Goal: Navigation & Orientation: Find specific page/section

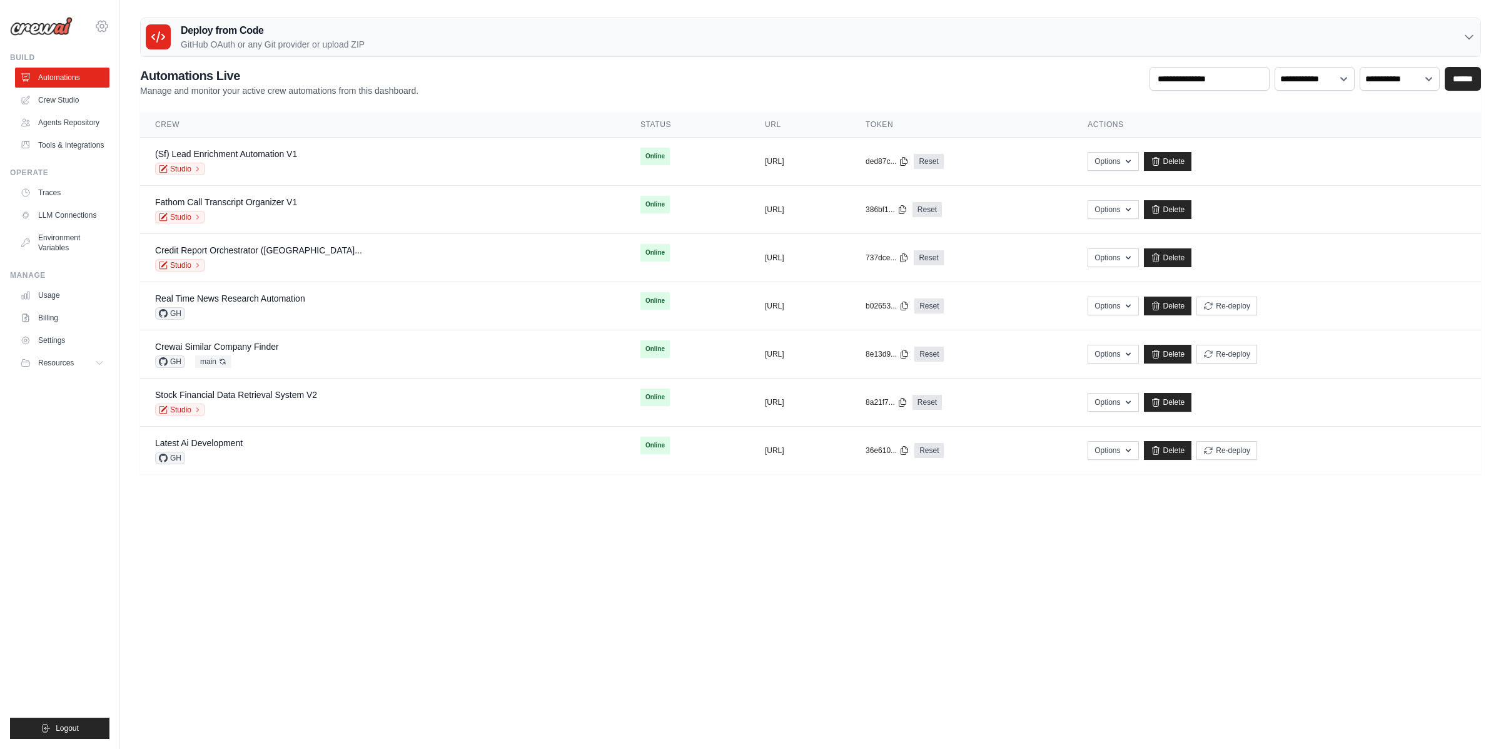
click at [94, 23] on icon at bounding box center [101, 26] width 15 height 15
click at [126, 102] on span "NC@Crew" at bounding box center [156, 102] width 99 height 13
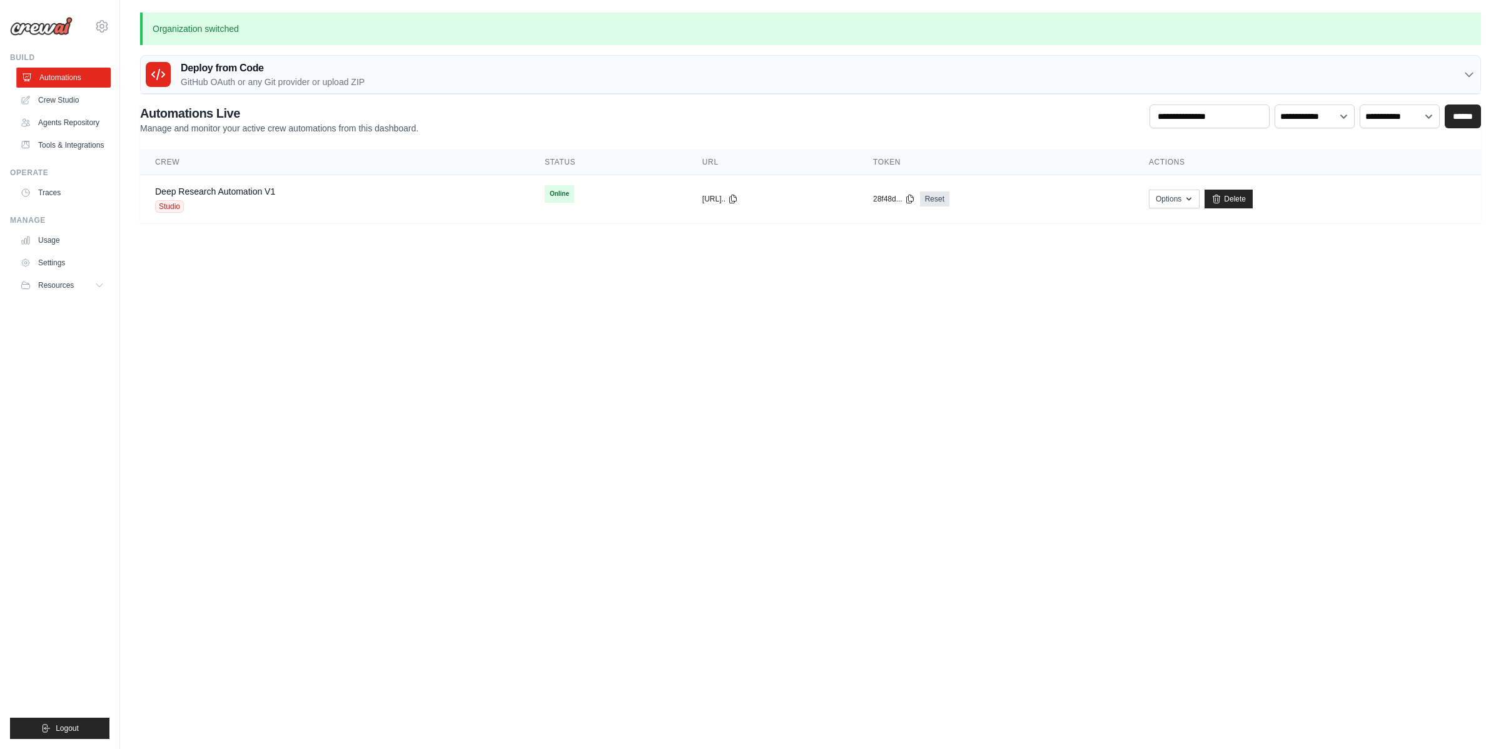
click at [70, 74] on link "Automations" at bounding box center [63, 78] width 94 height 20
click at [71, 94] on link "Crew Studio" at bounding box center [63, 100] width 94 height 20
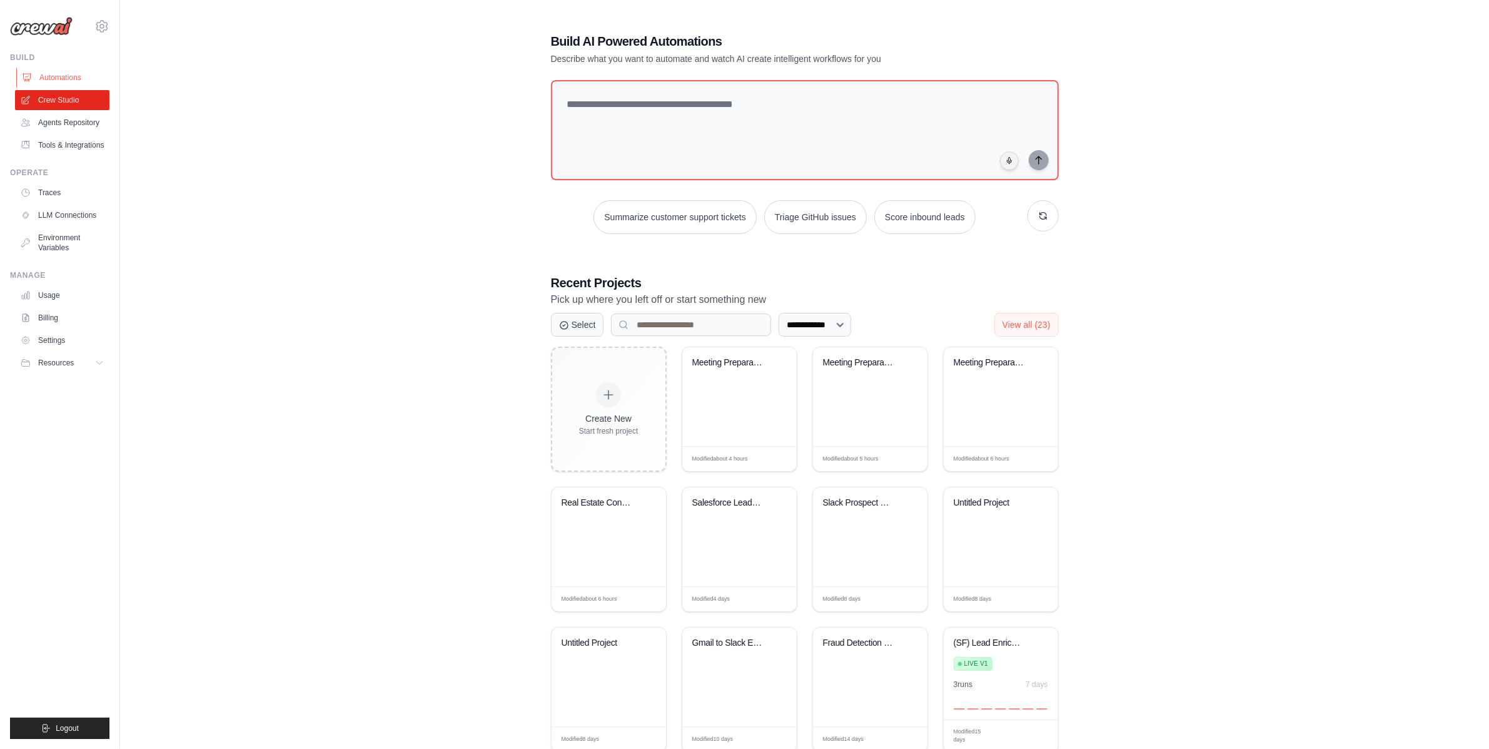
click at [72, 79] on link "Automations" at bounding box center [63, 78] width 94 height 20
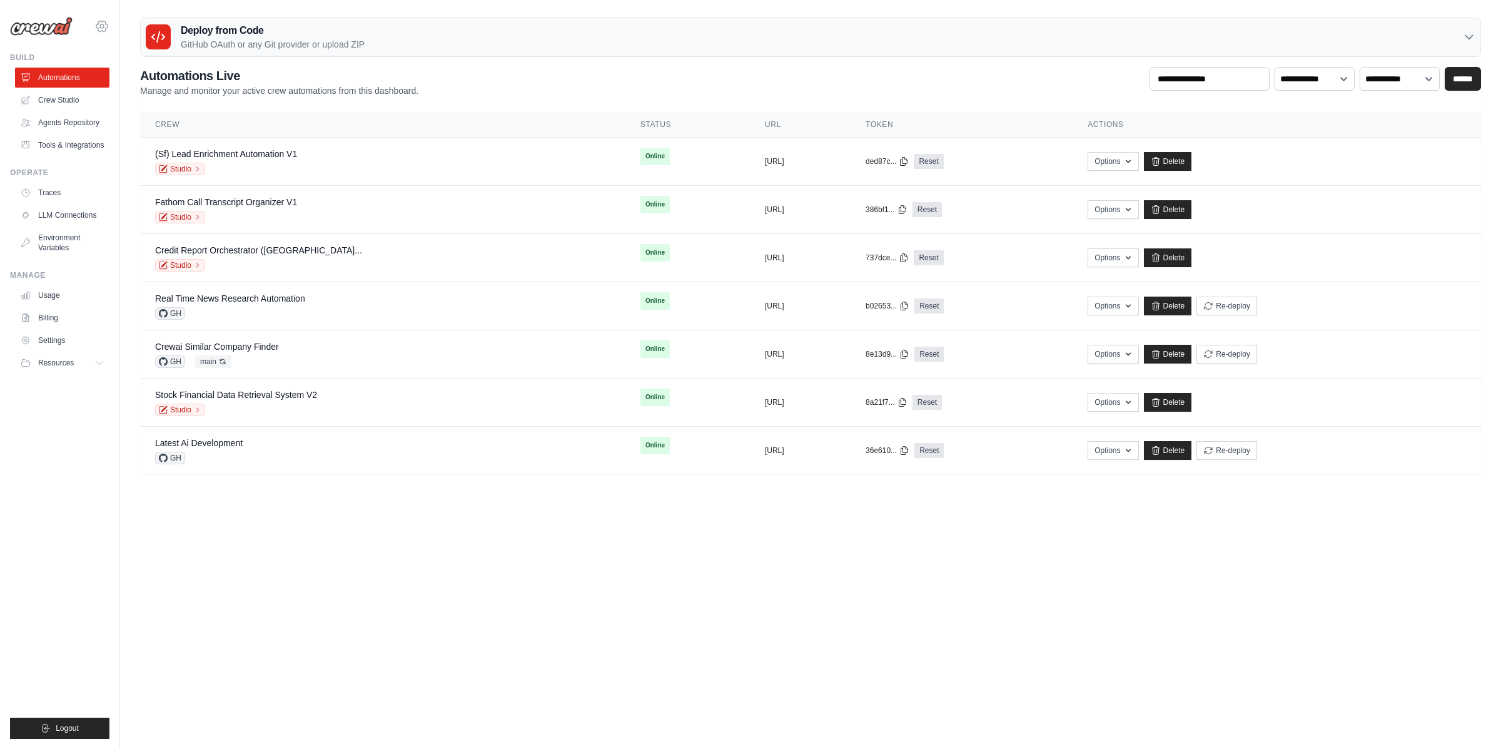
click at [98, 29] on icon at bounding box center [101, 26] width 11 height 11
click at [116, 104] on span "NC@Crew" at bounding box center [155, 102] width 99 height 13
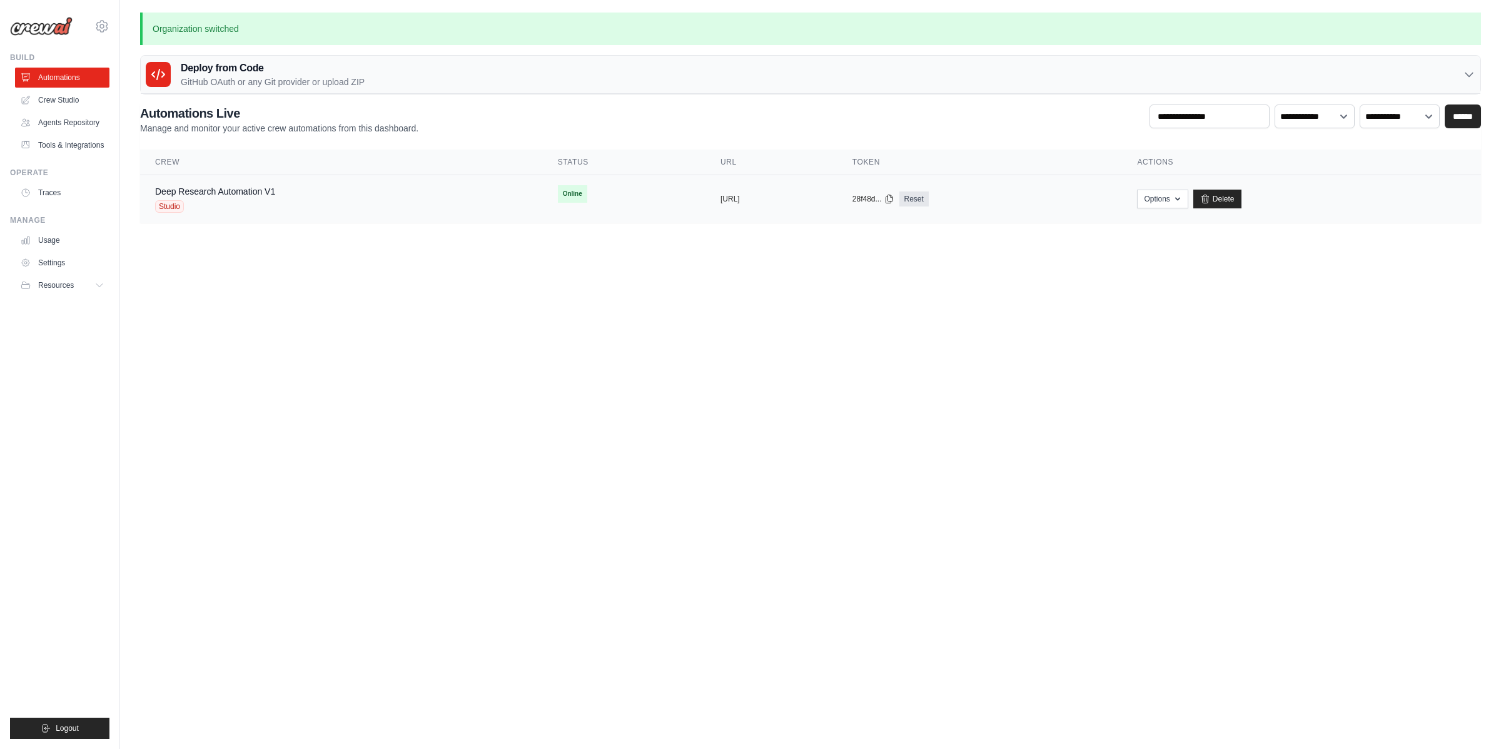
click at [252, 209] on div "Studio" at bounding box center [215, 206] width 120 height 13
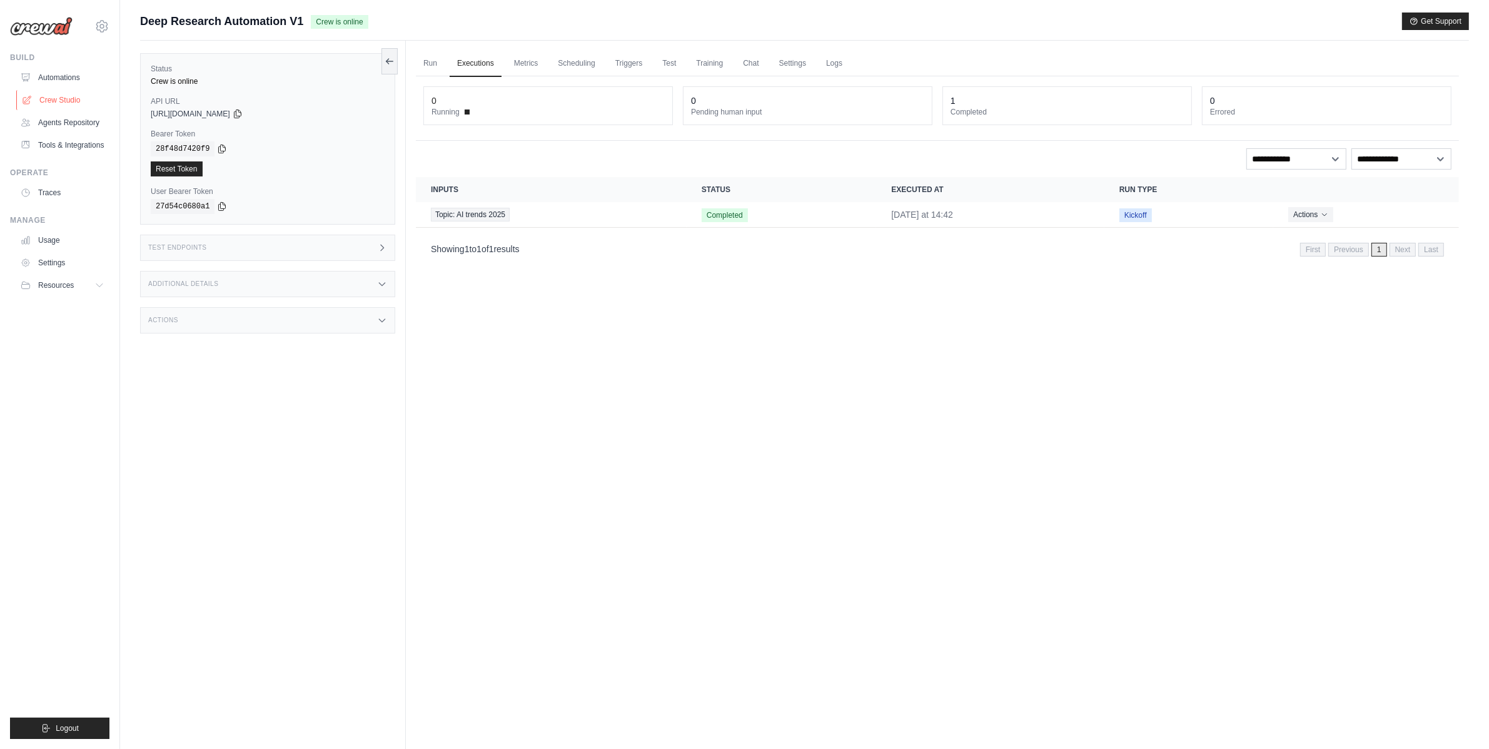
click at [74, 90] on link "Crew Studio" at bounding box center [63, 100] width 94 height 20
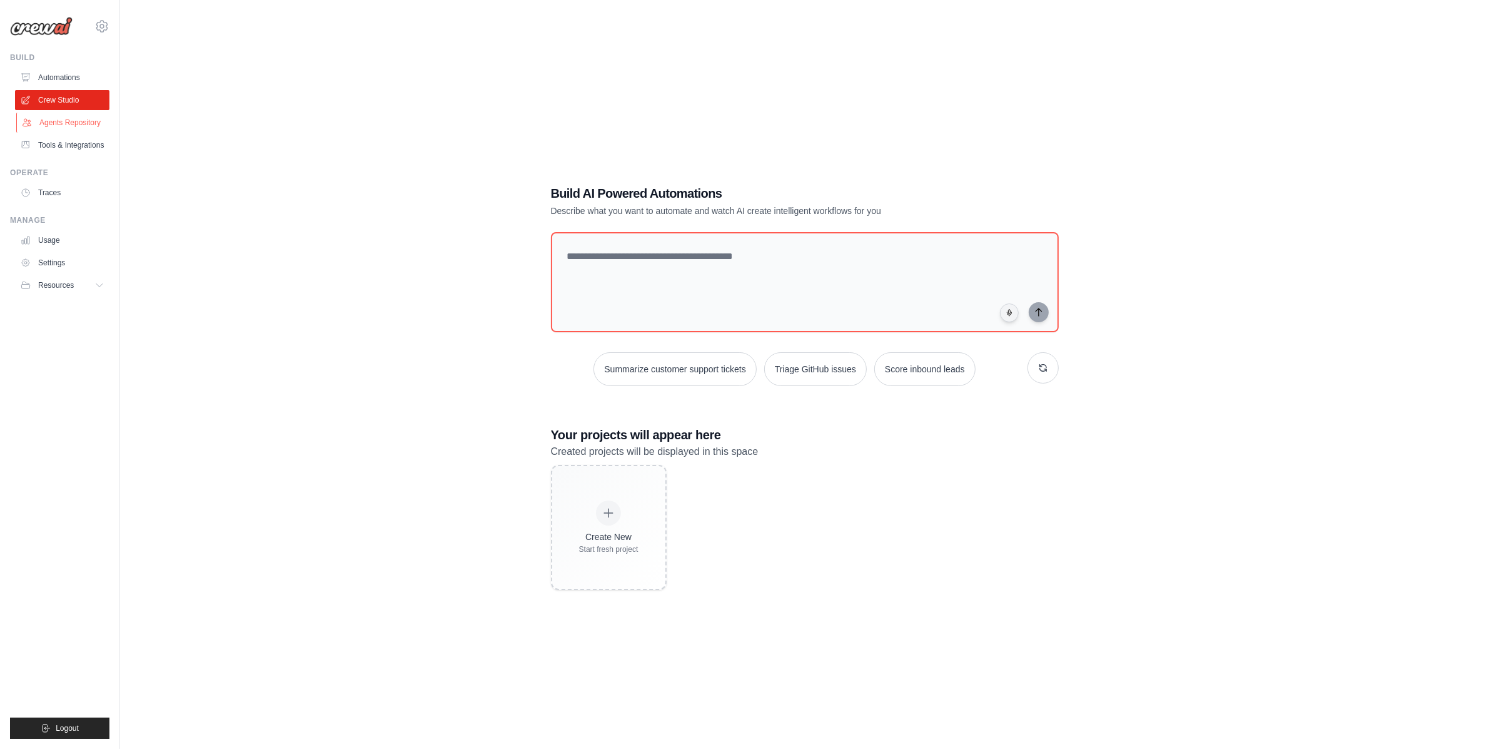
click at [66, 126] on link "Agents Repository" at bounding box center [63, 123] width 94 height 20
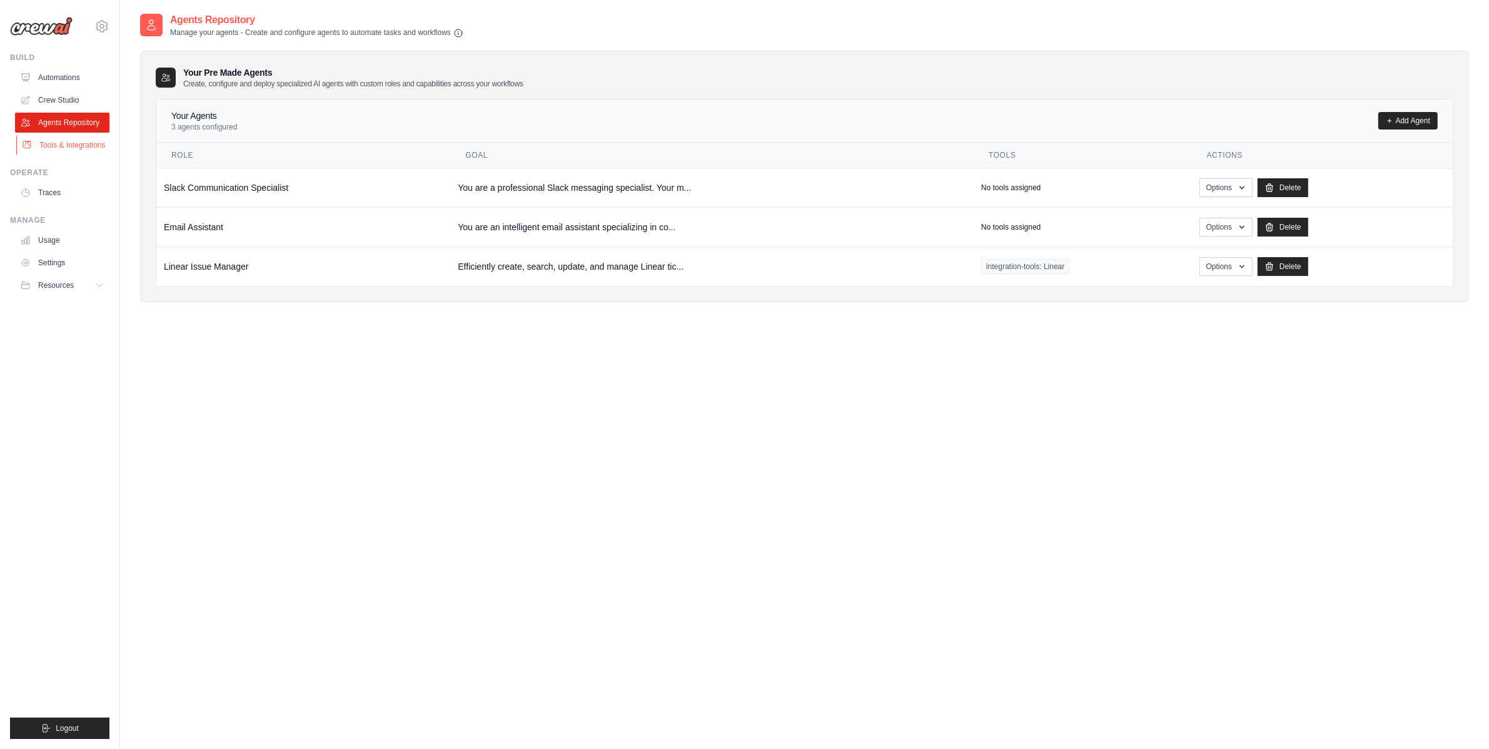
click at [73, 148] on link "Tools & Integrations" at bounding box center [63, 145] width 94 height 20
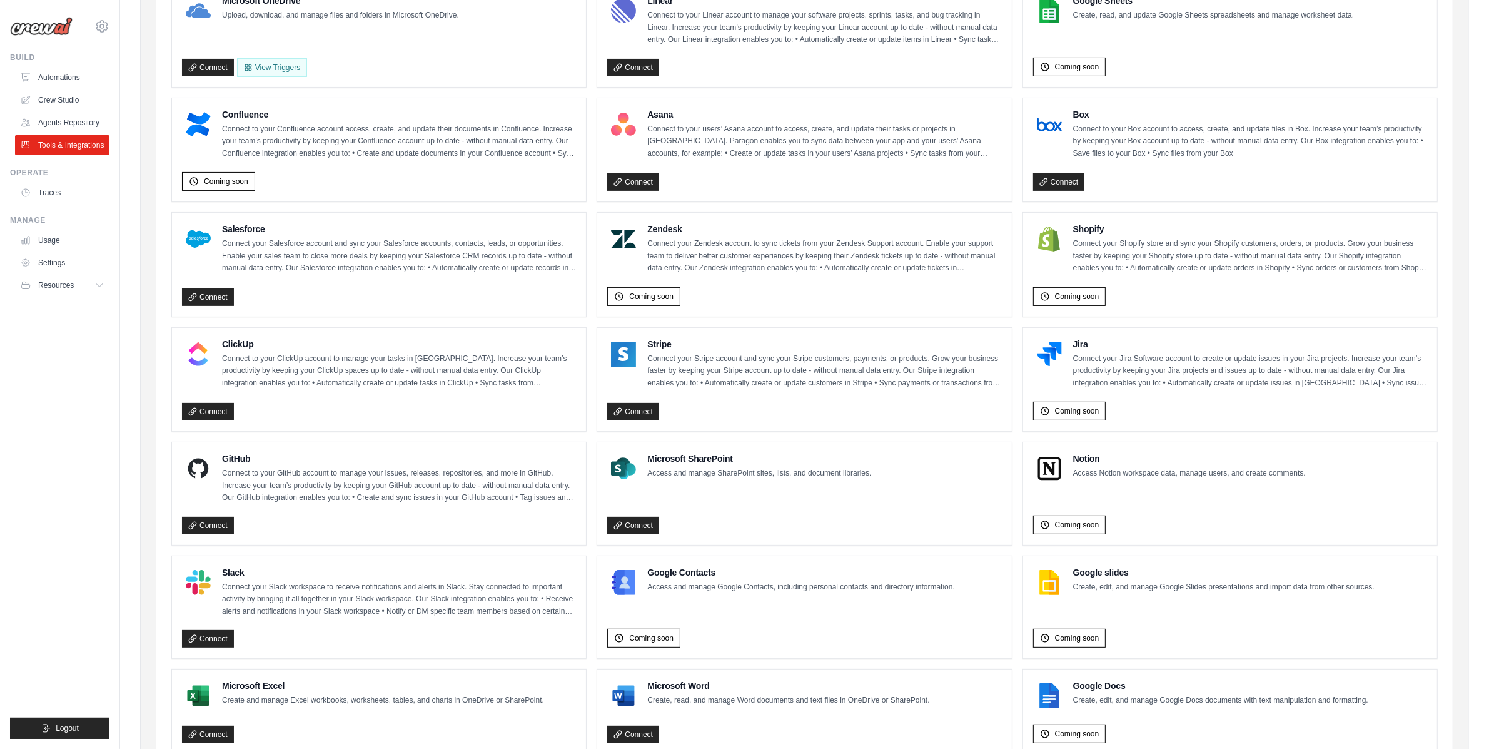
scroll to position [444, 0]
